Goal: Task Accomplishment & Management: Use online tool/utility

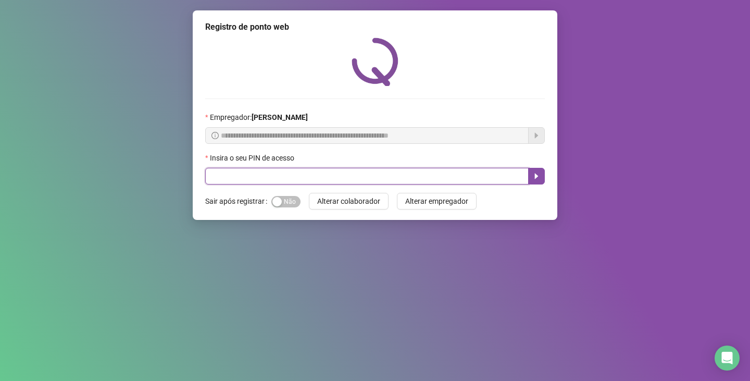
click at [315, 183] on input "text" at bounding box center [367, 176] width 324 height 17
type input "*****"
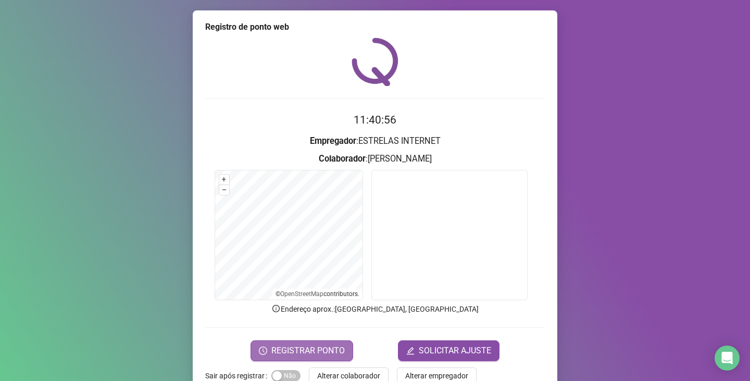
click at [306, 348] on span "REGISTRAR PONTO" at bounding box center [308, 350] width 73 height 13
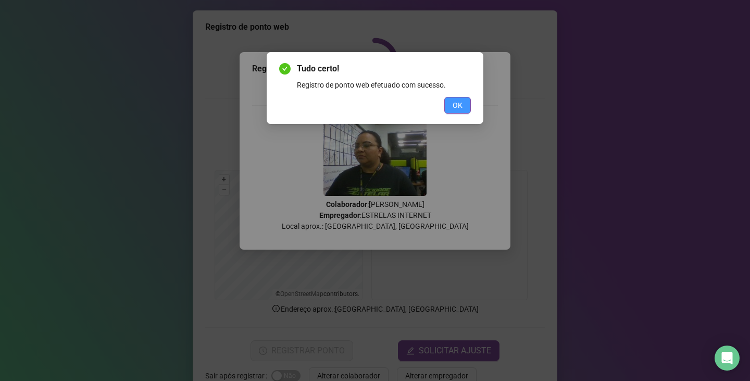
click at [451, 104] on button "OK" at bounding box center [458, 105] width 27 height 17
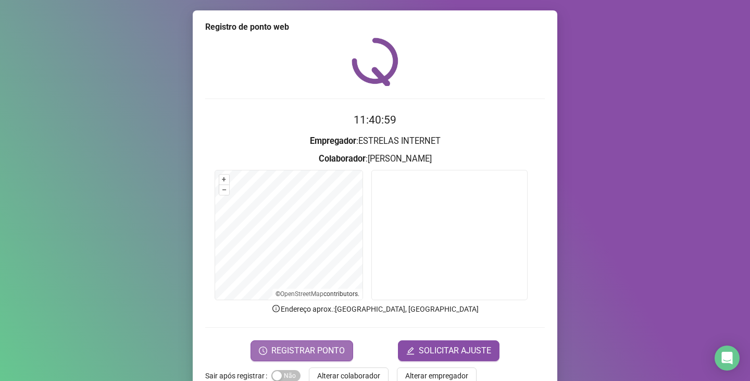
click at [314, 349] on span "REGISTRAR PONTO" at bounding box center [308, 350] width 73 height 13
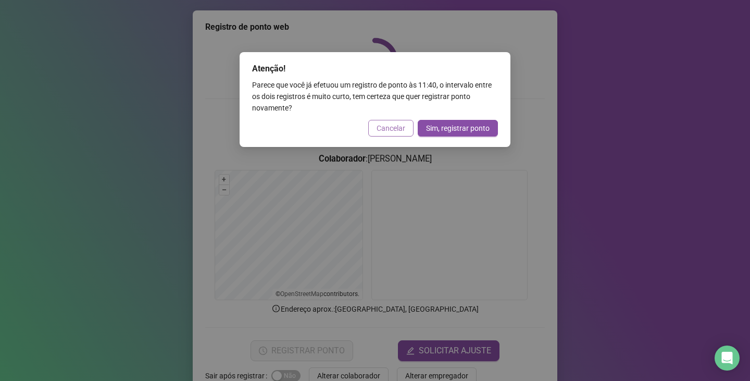
click at [386, 133] on span "Cancelar" at bounding box center [391, 127] width 29 height 11
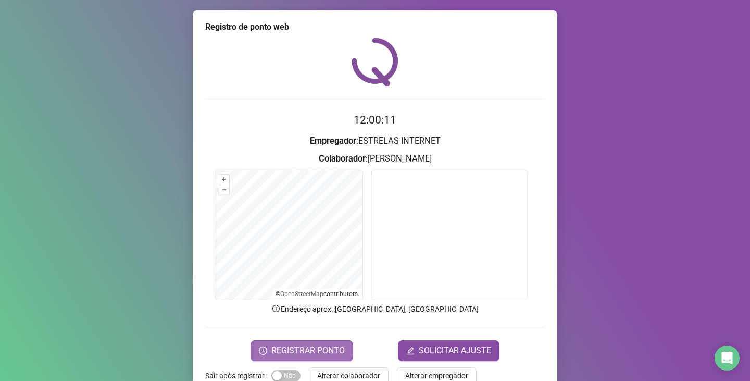
click at [279, 348] on span "REGISTRAR PONTO" at bounding box center [308, 350] width 73 height 13
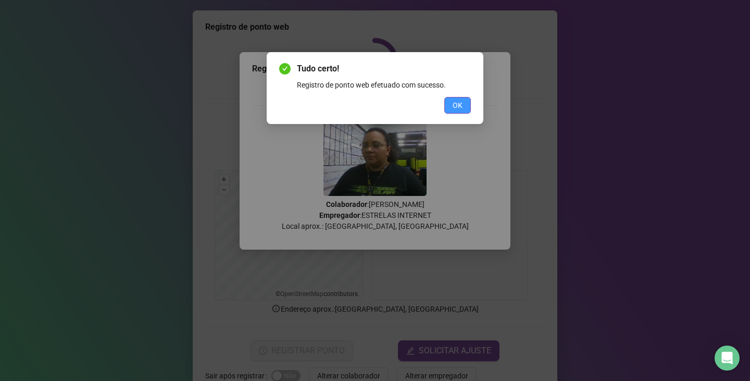
click at [457, 97] on button "OK" at bounding box center [458, 105] width 27 height 17
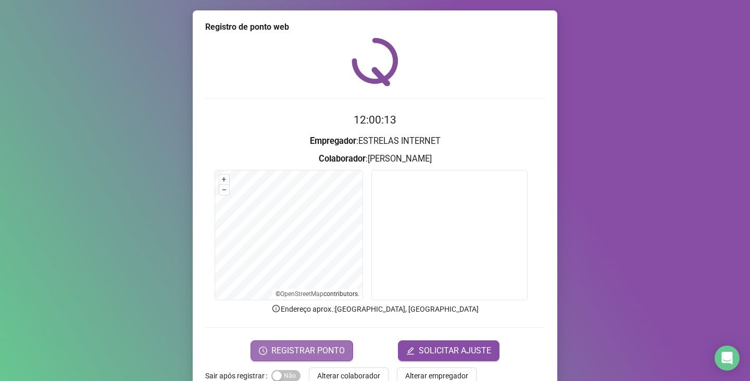
click at [304, 346] on span "REGISTRAR PONTO" at bounding box center [308, 350] width 73 height 13
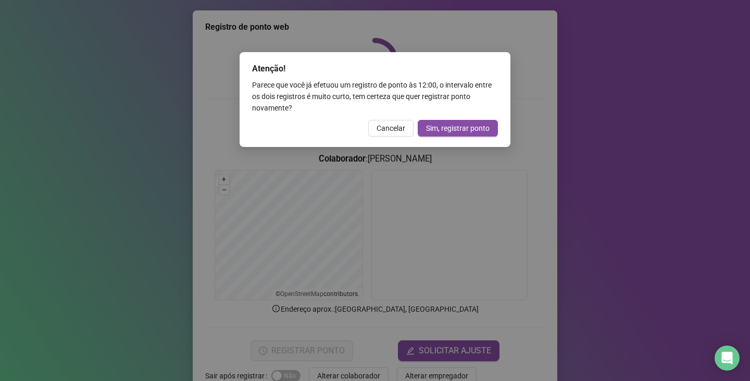
drag, startPoint x: 377, startPoint y: 134, endPoint x: 381, endPoint y: 115, distance: 20.4
click at [380, 131] on button "Cancelar" at bounding box center [390, 128] width 45 height 17
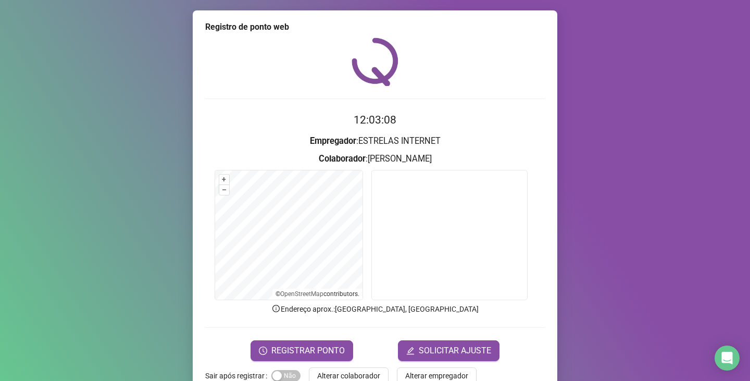
click at [303, 355] on span "REGISTRAR PONTO" at bounding box center [308, 350] width 73 height 13
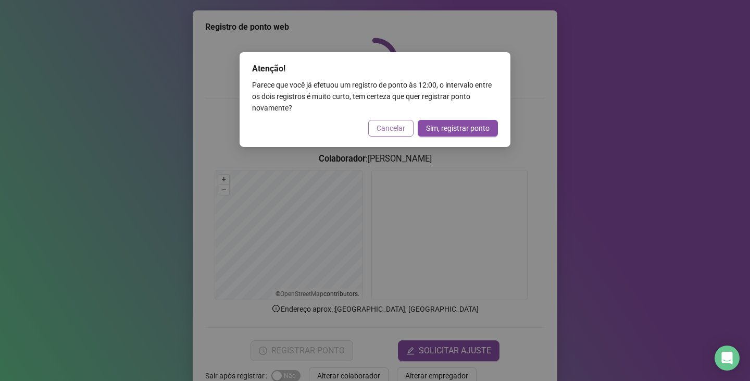
click at [386, 127] on span "Cancelar" at bounding box center [391, 127] width 29 height 11
